Goal: Task Accomplishment & Management: Manage account settings

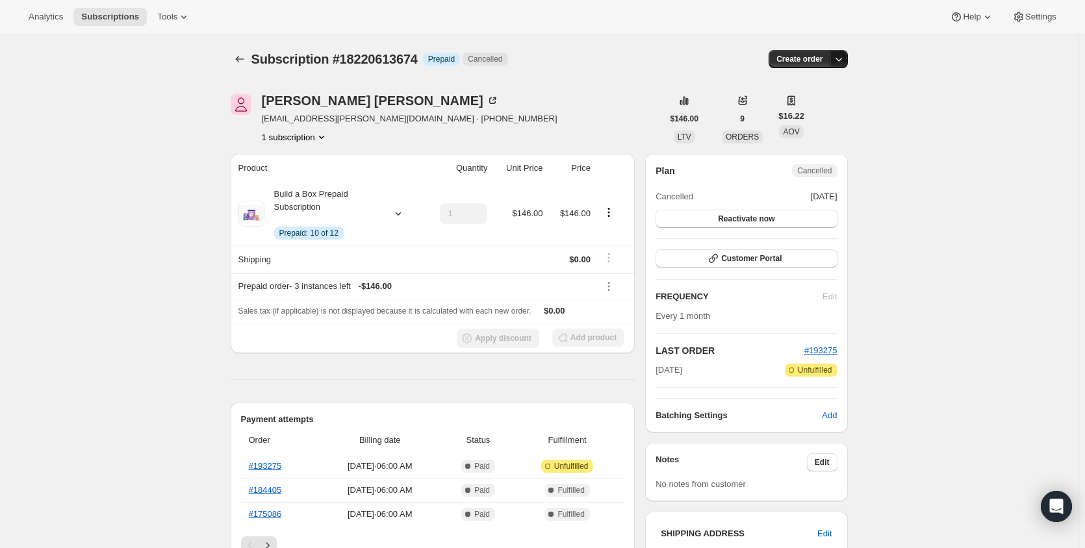
click at [841, 63] on icon "button" at bounding box center [838, 59] width 13 height 13
